Goal: Find contact information: Find contact information

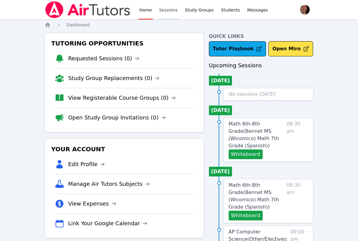
click at [169, 13] on link "Sessions" at bounding box center [168, 9] width 21 height 19
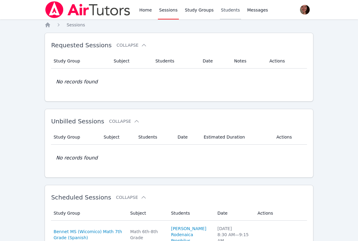
click at [222, 11] on link "Students" at bounding box center [230, 9] width 21 height 19
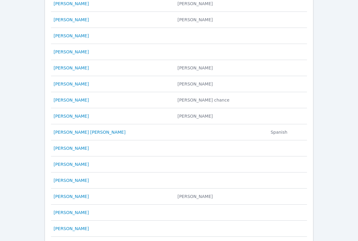
scroll to position [284, 0]
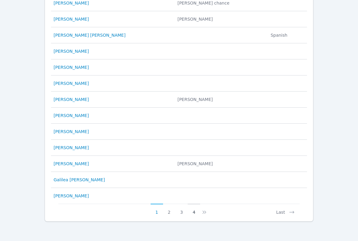
click at [194, 209] on button "4" at bounding box center [194, 210] width 12 height 12
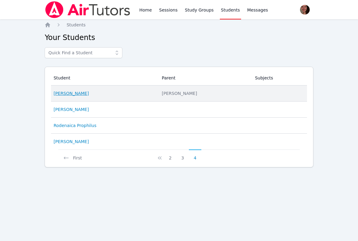
click at [78, 93] on link "Younus Al Mawla" at bounding box center [70, 93] width 35 height 6
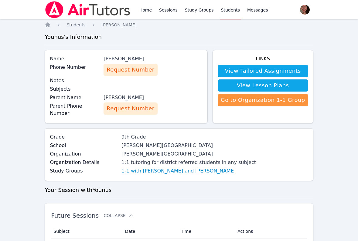
click at [136, 111] on span "Request Number" at bounding box center [131, 108] width 48 height 9
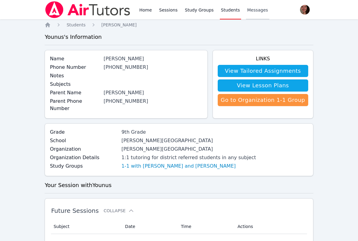
click at [250, 12] on span "Messages" at bounding box center [257, 10] width 21 height 6
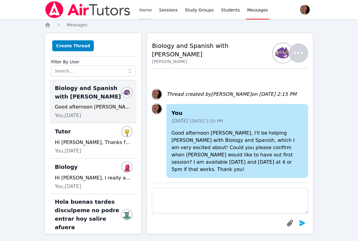
click at [141, 9] on link "Home" at bounding box center [145, 9] width 15 height 19
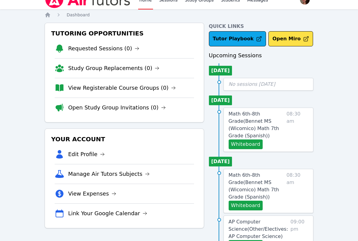
scroll to position [12, 0]
